Goal: Information Seeking & Learning: Find specific fact

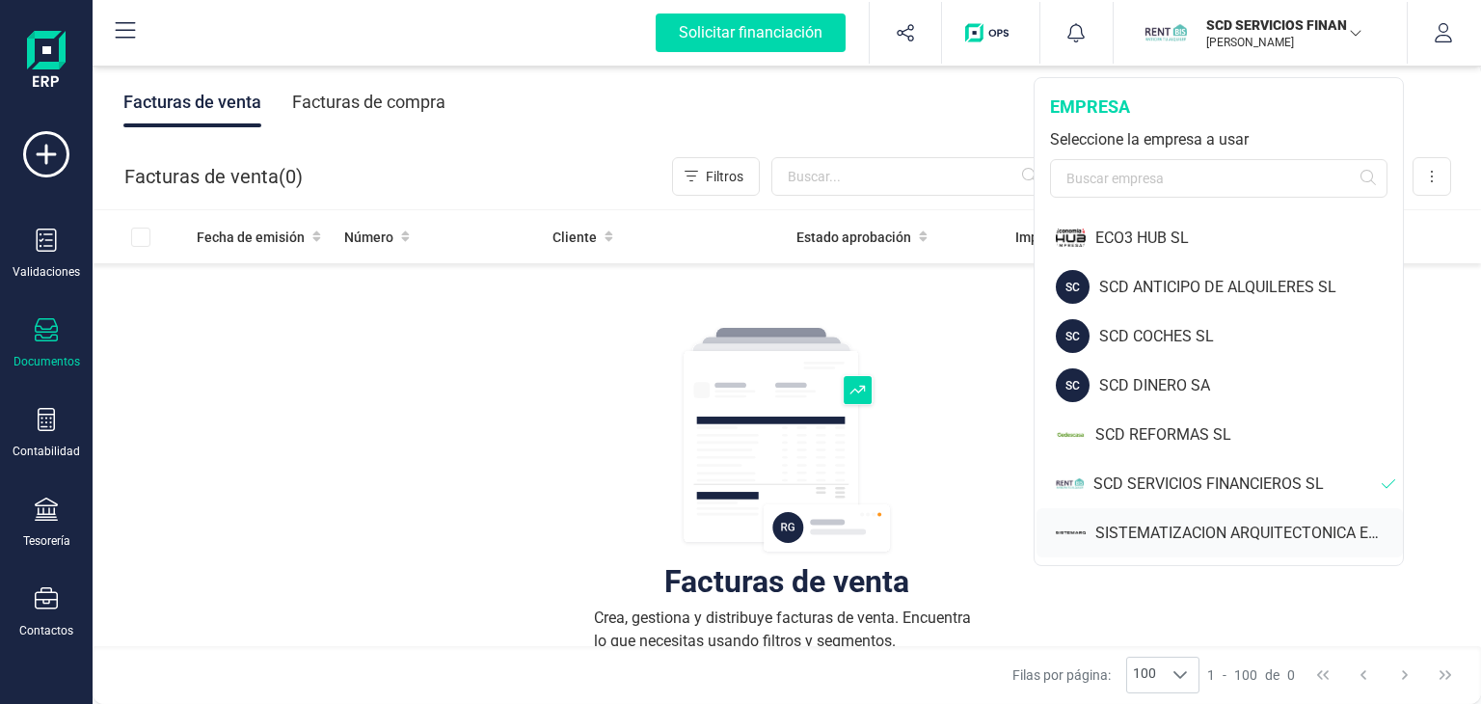
click at [1162, 537] on div "SISTEMATIZACION ARQUITECTONICA EN REFORMAS SL" at bounding box center [1249, 533] width 308 height 23
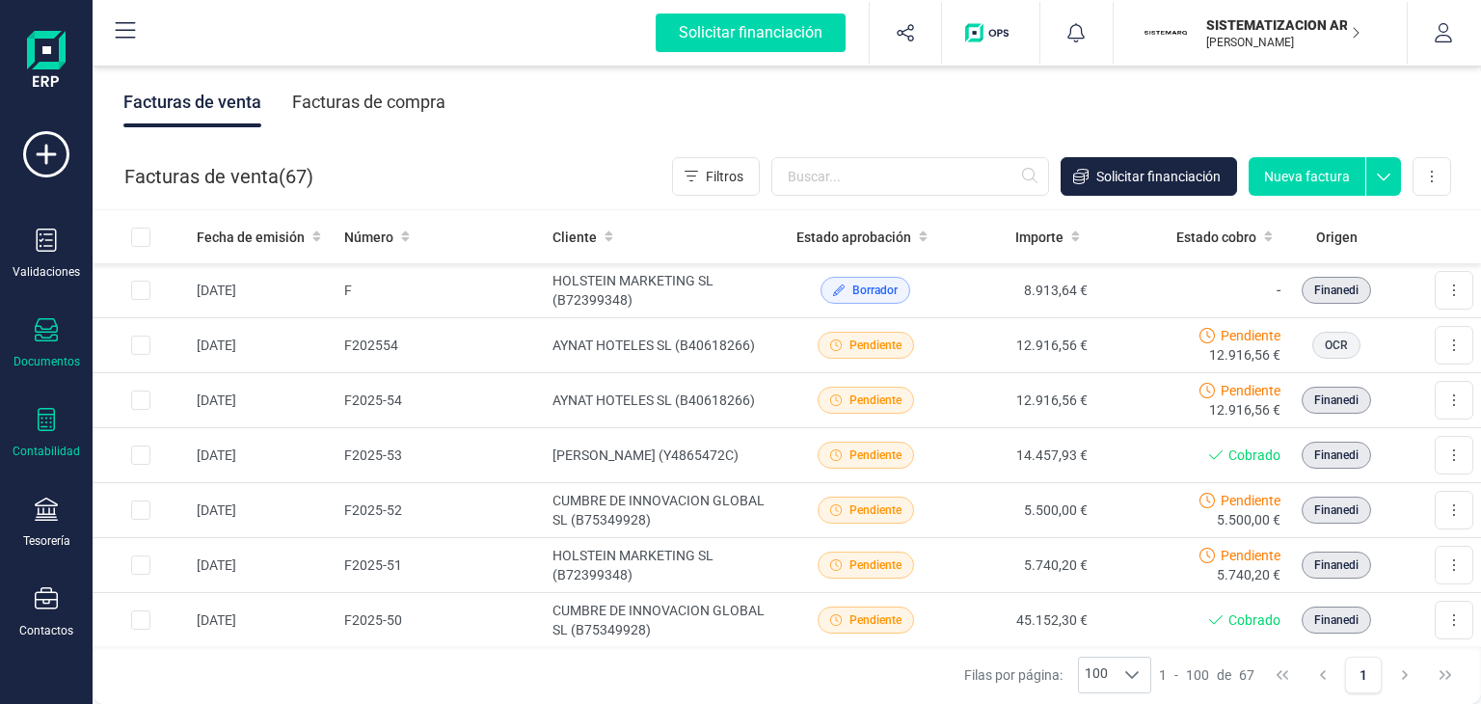
click at [47, 431] on div at bounding box center [46, 422] width 23 height 28
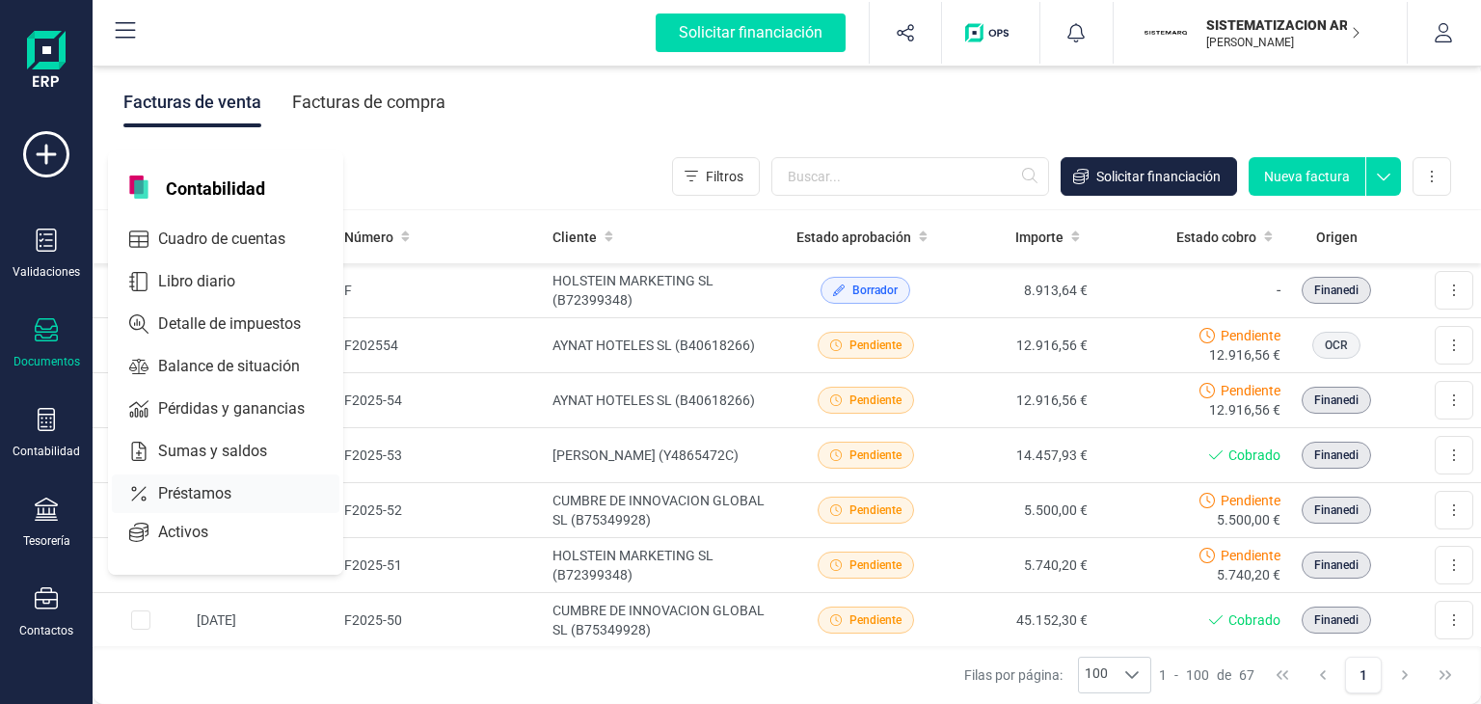
drag, startPoint x: 231, startPoint y: 406, endPoint x: 242, endPoint y: 406, distance: 10.6
click at [232, 406] on span "Pérdidas y ganancias" at bounding box center [244, 408] width 189 height 23
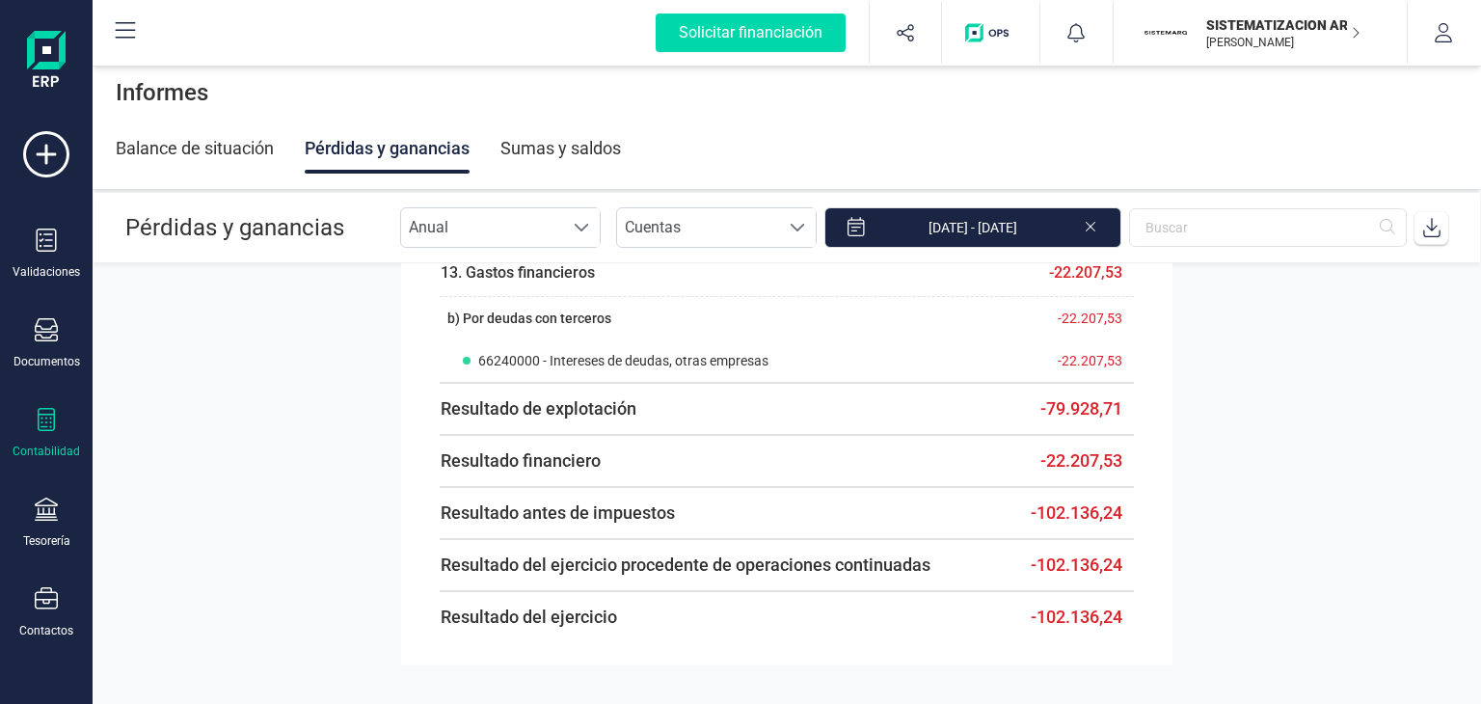
scroll to position [2267, 0]
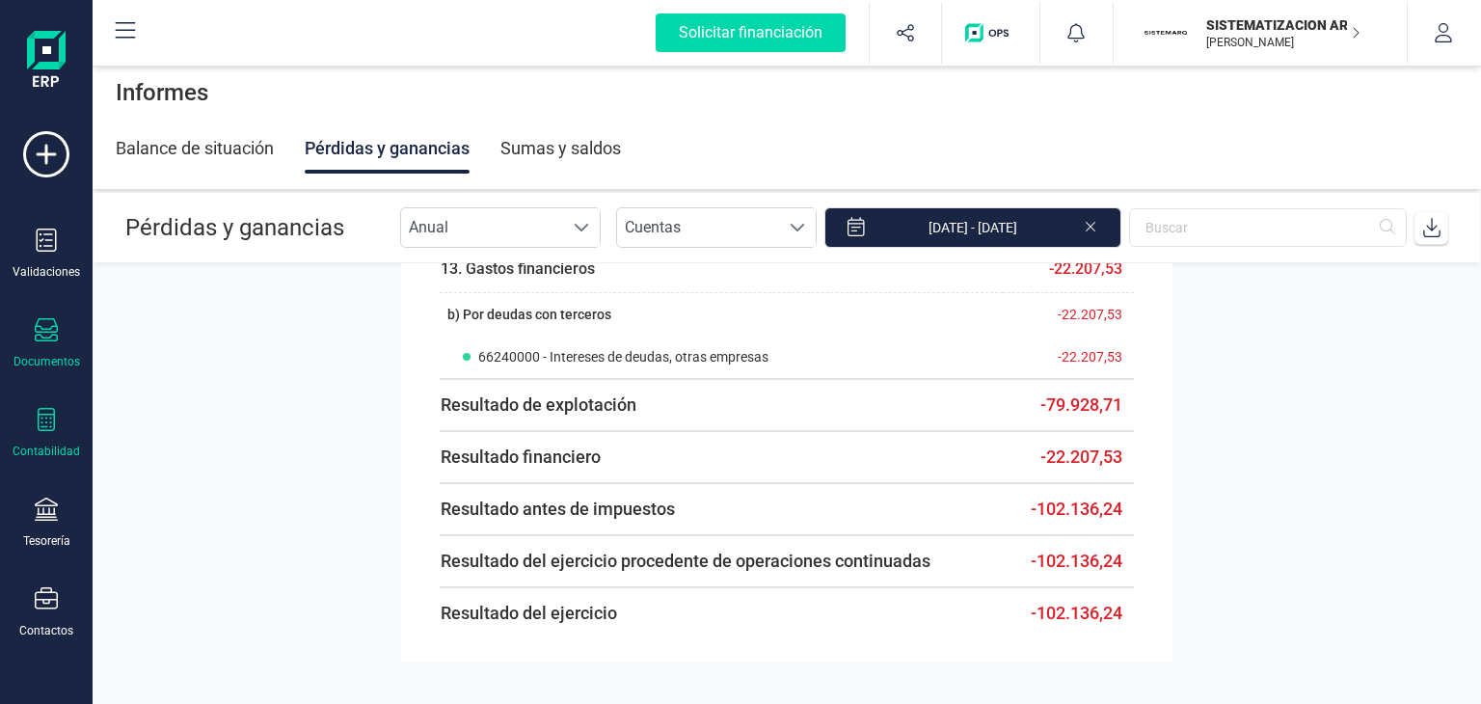
click at [48, 333] on icon at bounding box center [46, 329] width 23 height 23
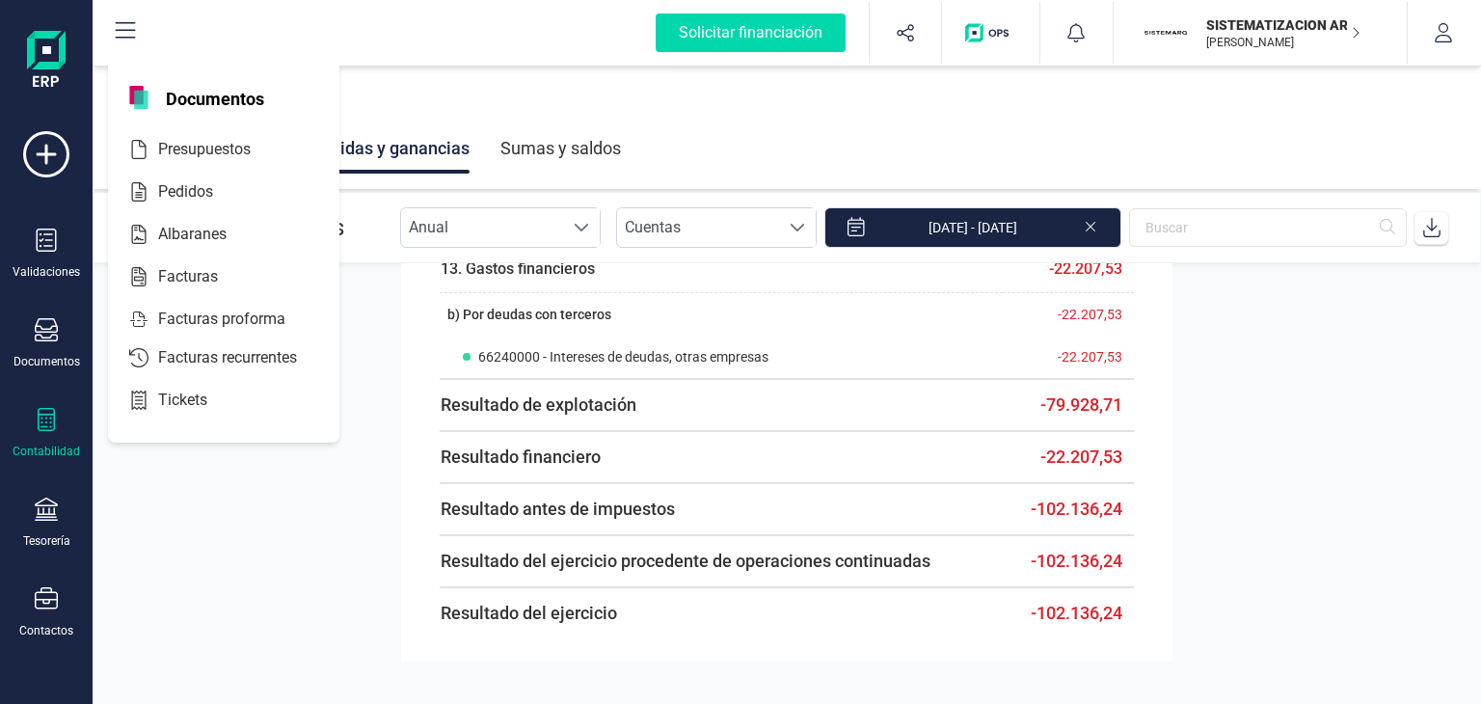
click at [54, 439] on div "Contabilidad" at bounding box center [46, 433] width 77 height 51
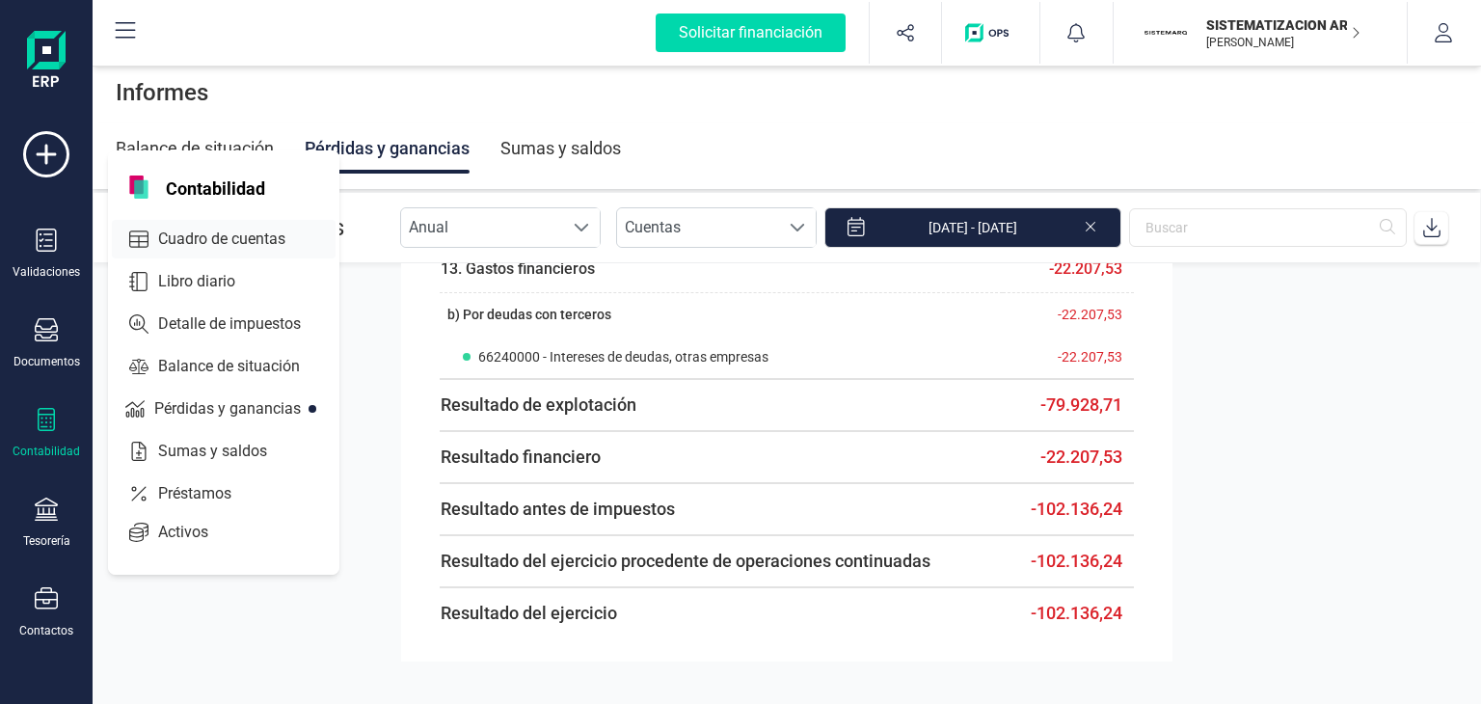
click at [240, 236] on span "Cuadro de cuentas" at bounding box center [235, 239] width 170 height 23
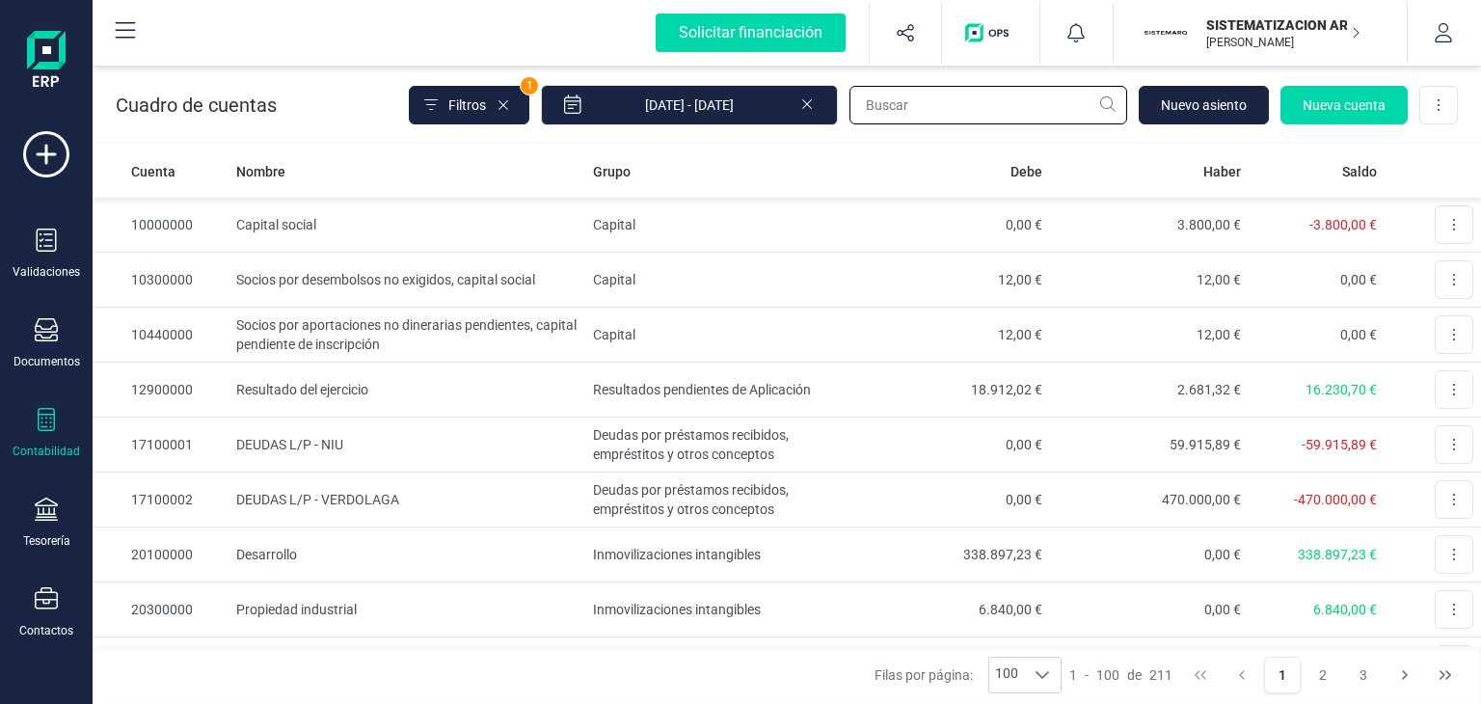
click at [948, 101] on input "text" at bounding box center [988, 105] width 278 height 39
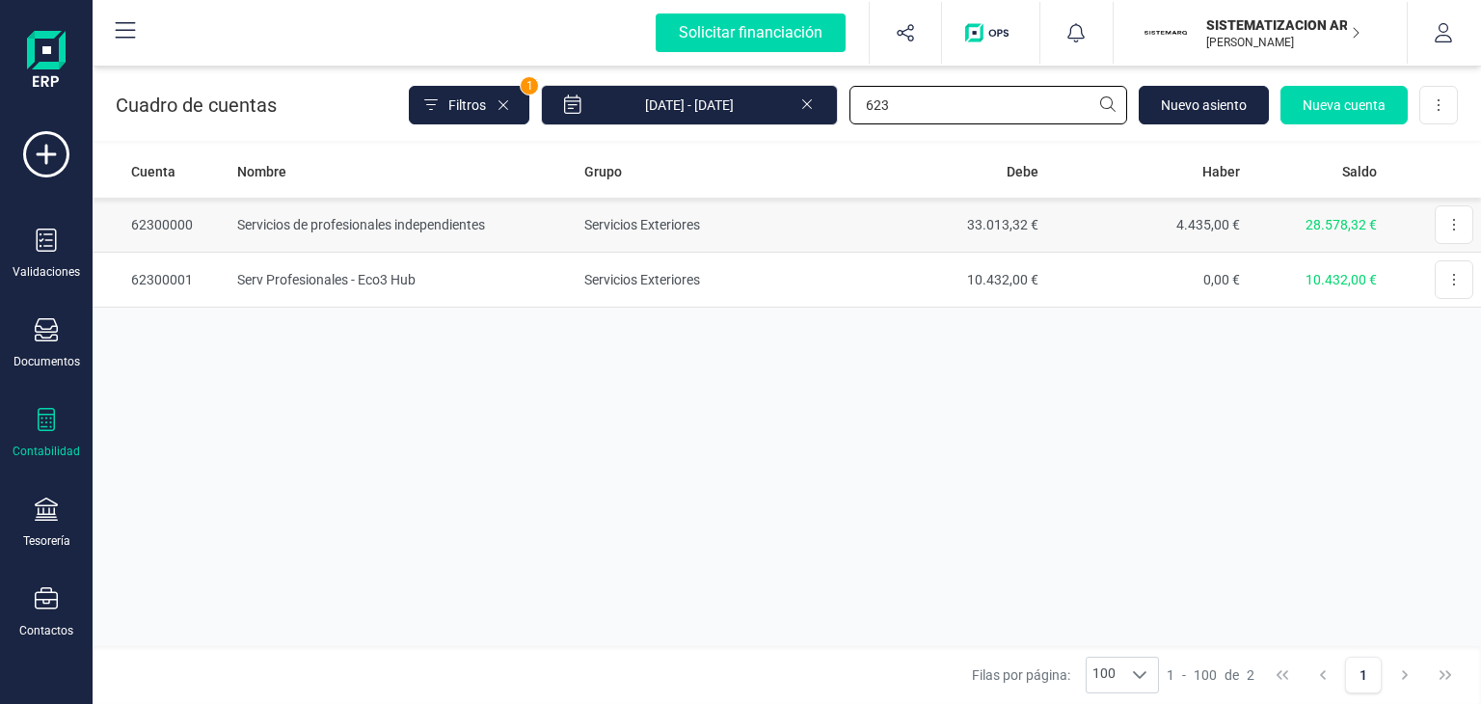
type input "623"
click at [459, 225] on td "Servicios de profesionales independientes" at bounding box center [402, 225] width 347 height 55
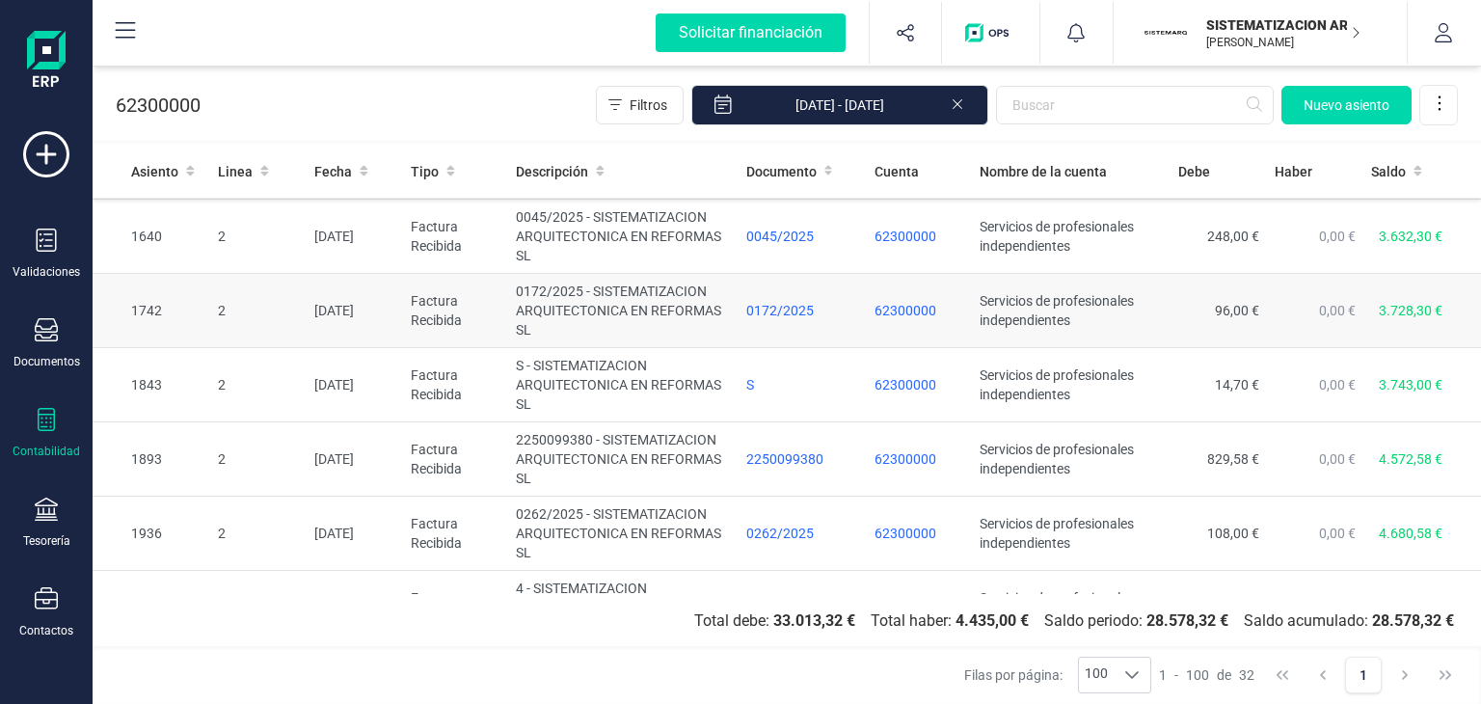
scroll to position [199, 0]
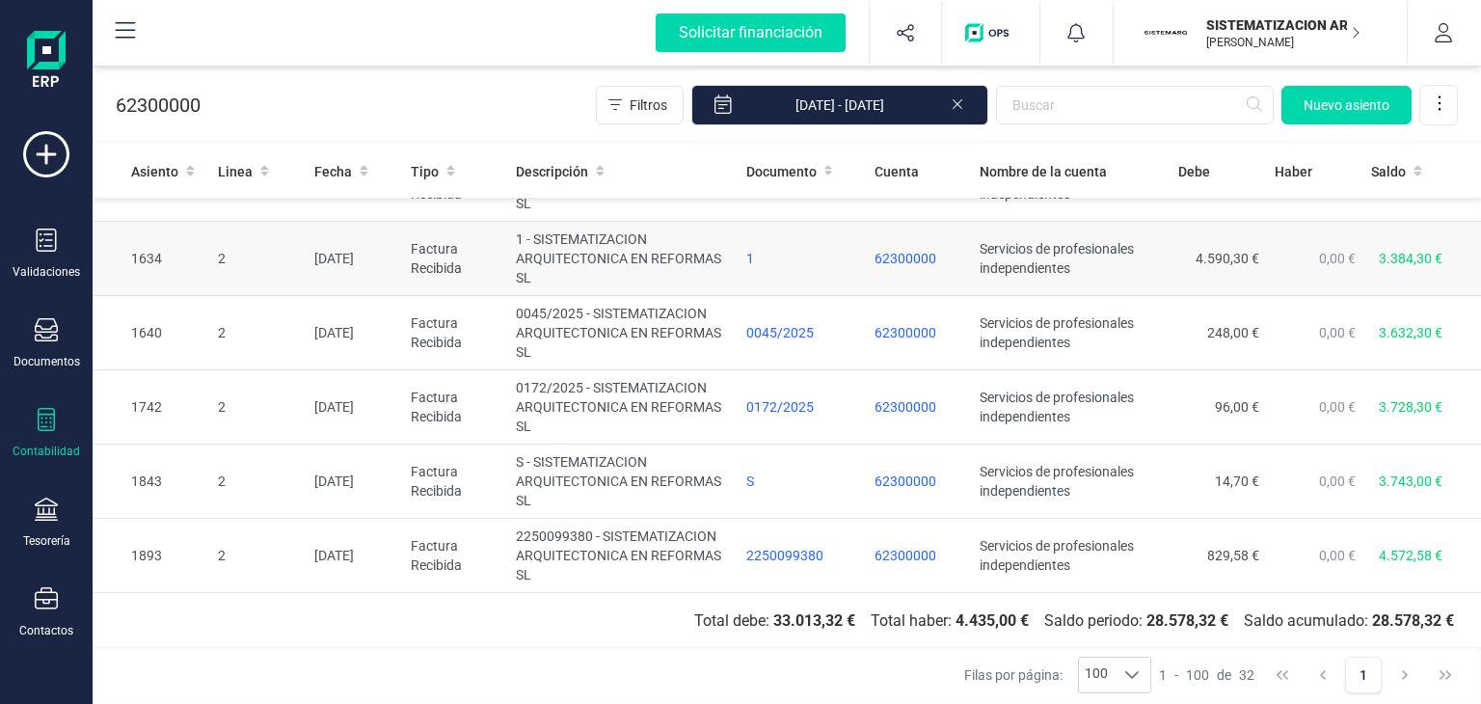
click at [609, 249] on td "1 - SISTEMATIZACION ARQUITECTONICA EN REFORMAS SL" at bounding box center [623, 259] width 230 height 74
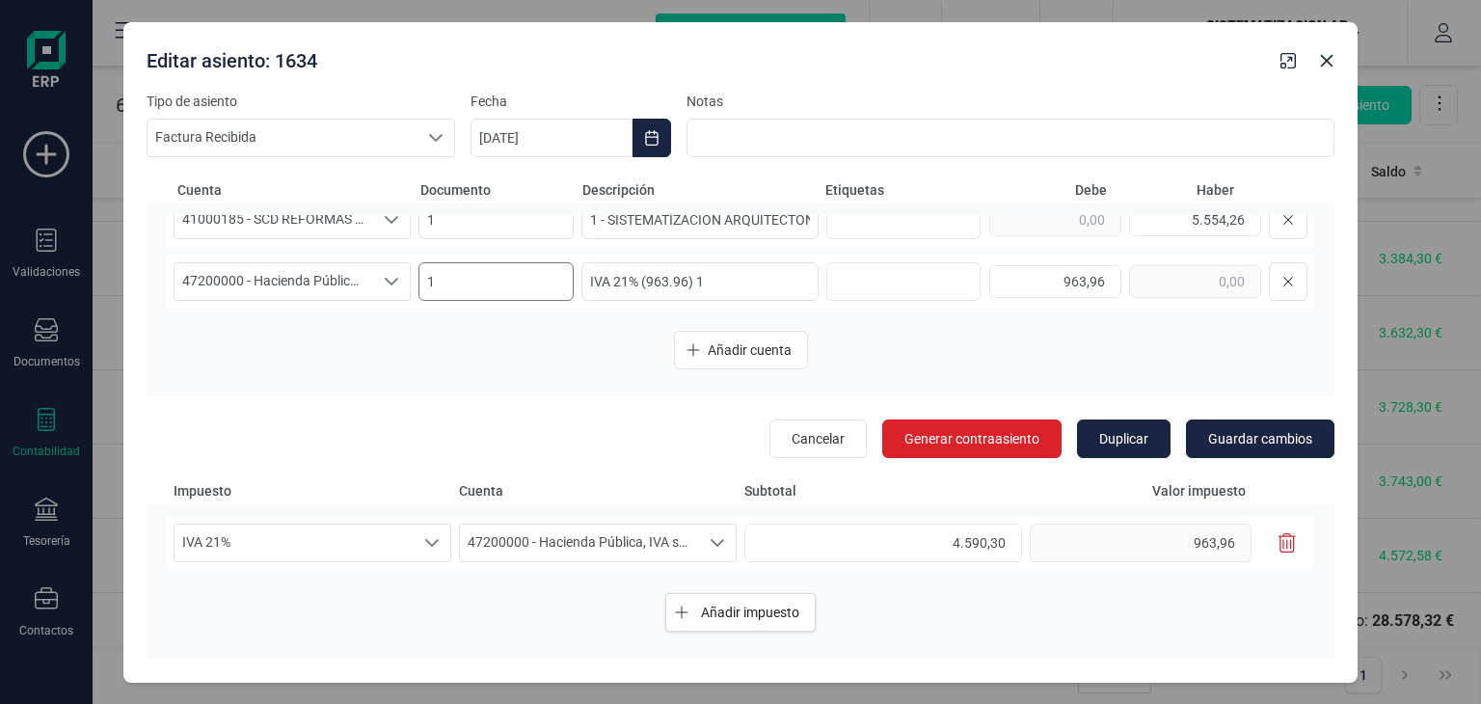
scroll to position [0, 0]
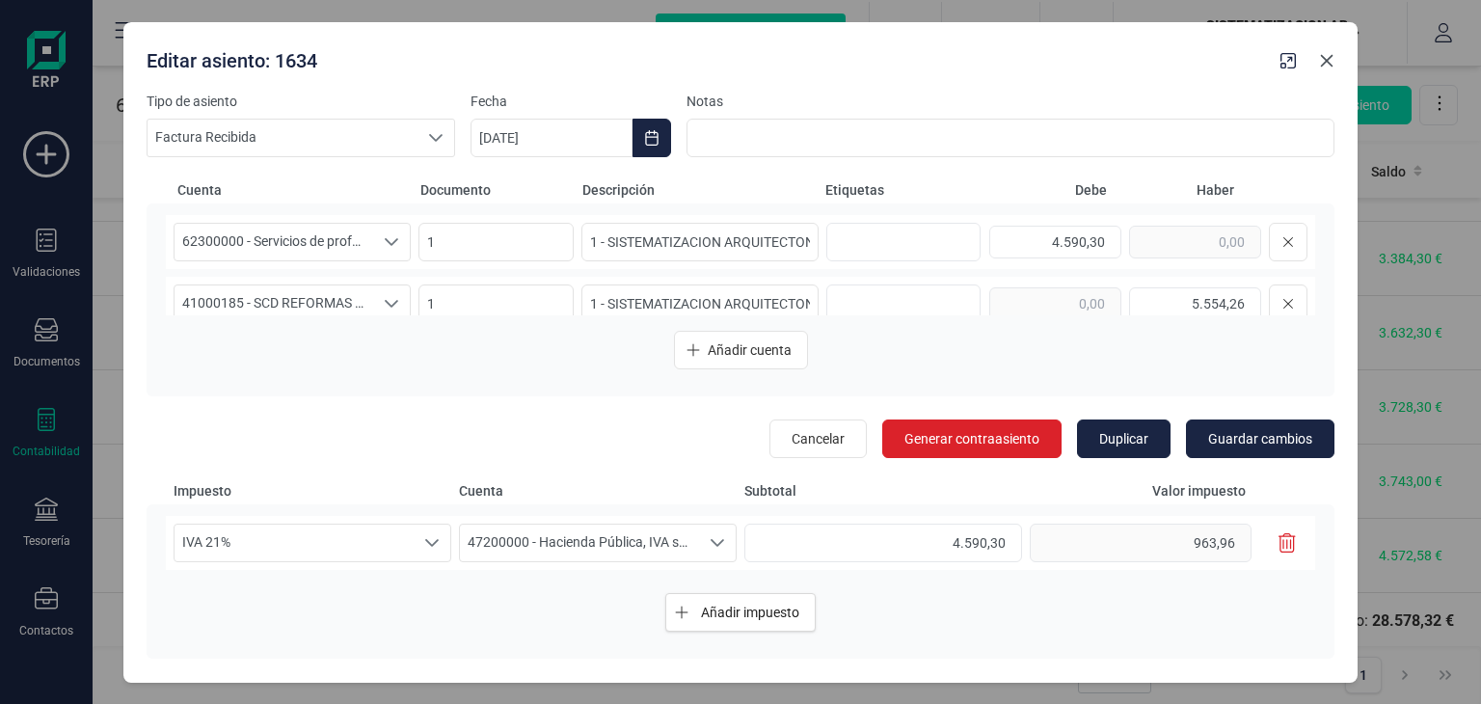
click at [1323, 59] on icon "button" at bounding box center [1326, 60] width 15 height 15
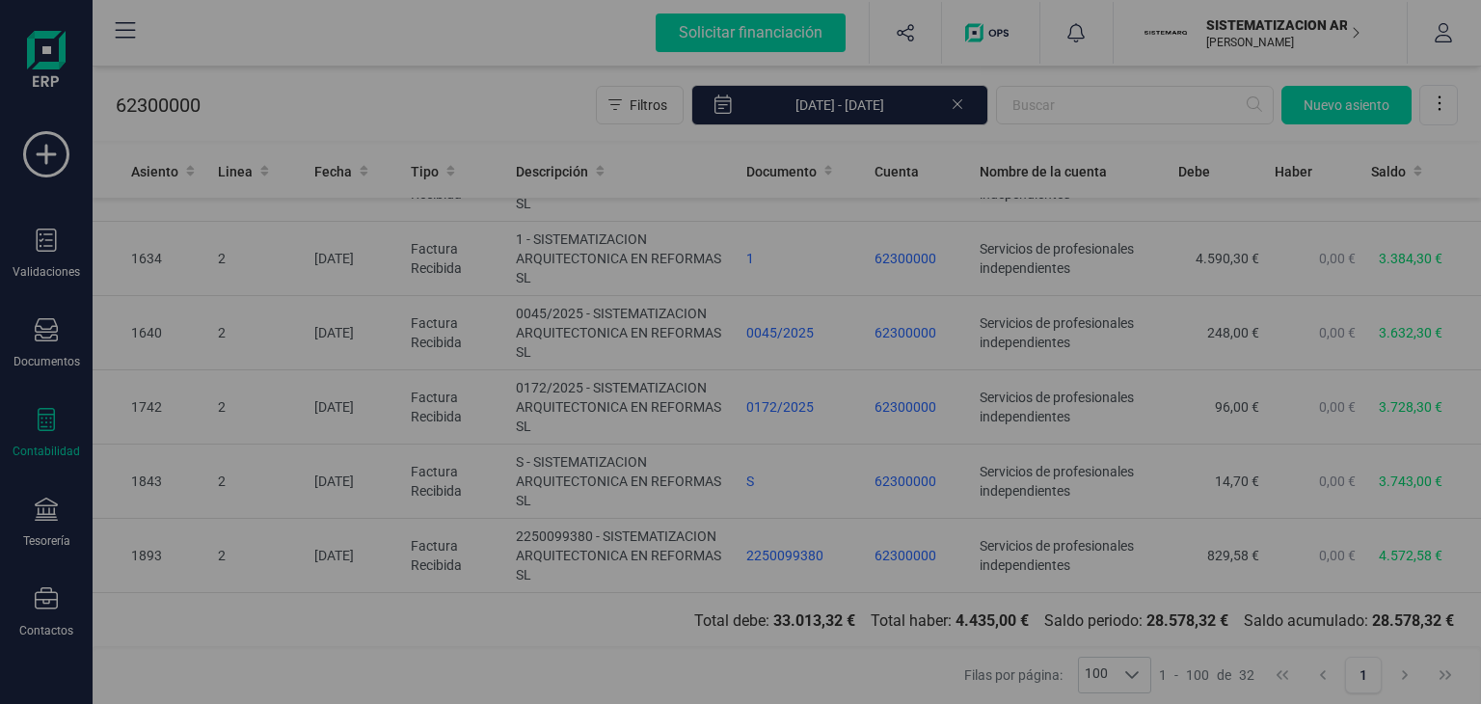
type input "[DATE]"
